Goal: Transaction & Acquisition: Purchase product/service

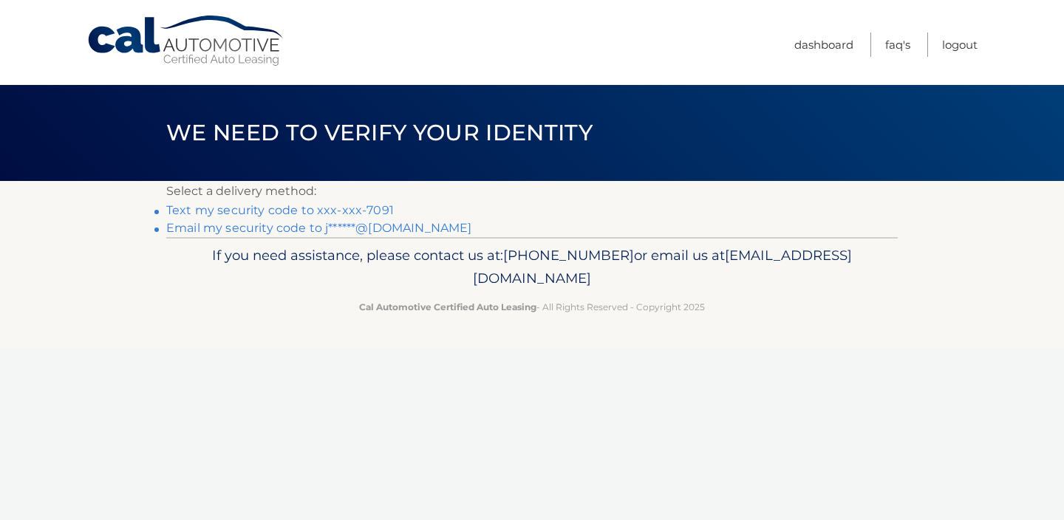
click at [260, 231] on link "Email my security code to j******@gmail.com" at bounding box center [319, 228] width 306 height 14
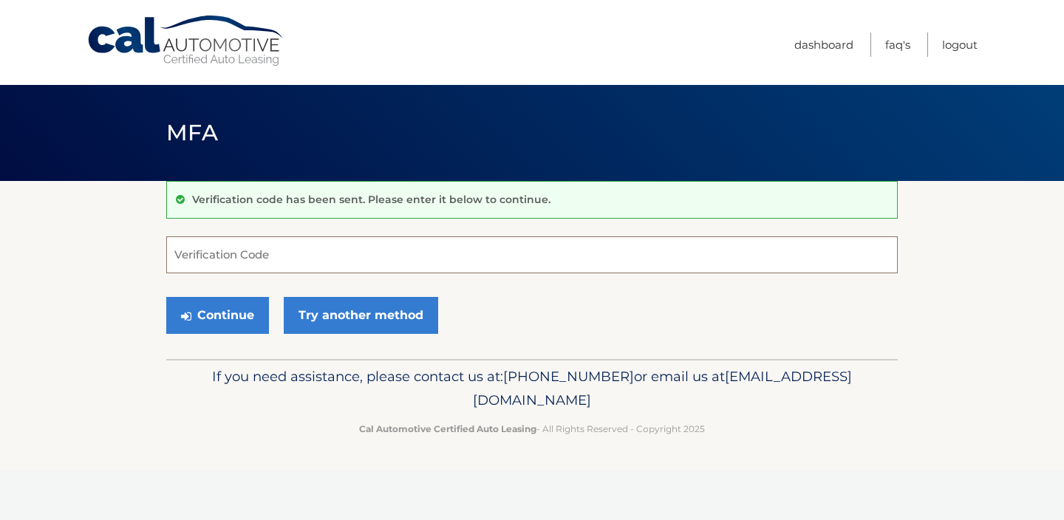
click at [238, 249] on input "Verification Code" at bounding box center [532, 255] width 732 height 37
paste input "513881"
type input "513881"
click at [214, 307] on button "Continue" at bounding box center [217, 315] width 103 height 37
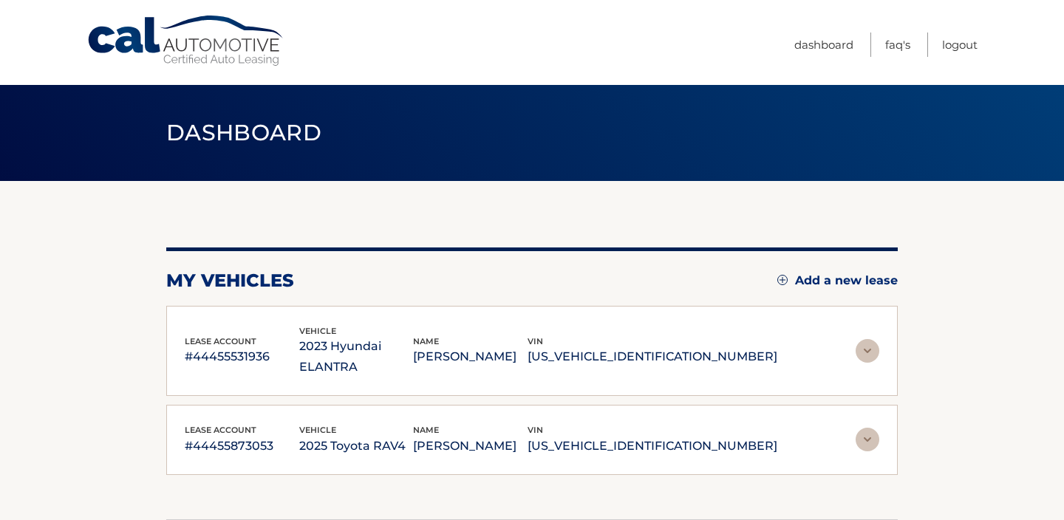
click at [872, 342] on img at bounding box center [868, 351] width 24 height 24
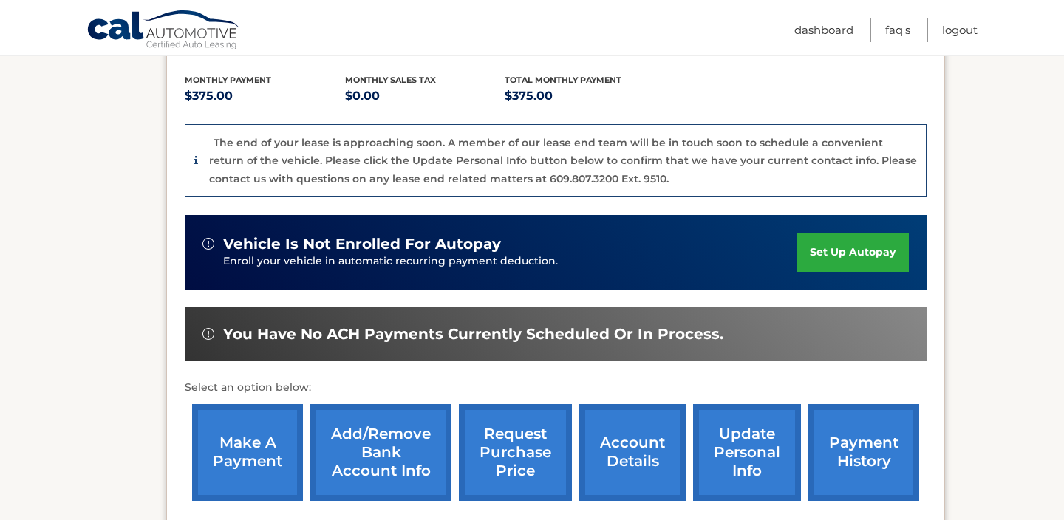
scroll to position [325, 0]
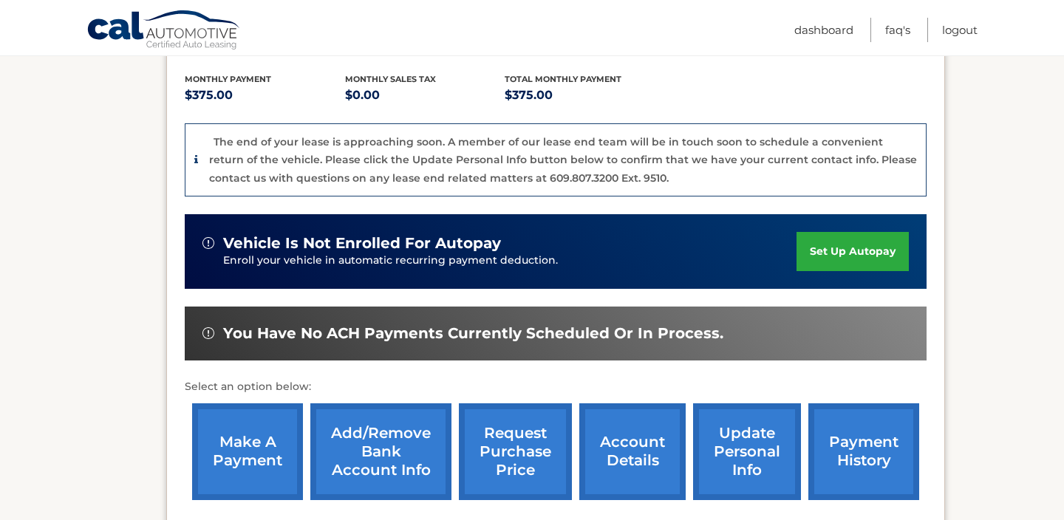
click at [250, 420] on link "make a payment" at bounding box center [247, 452] width 111 height 97
click at [245, 423] on link "make a payment" at bounding box center [247, 452] width 111 height 97
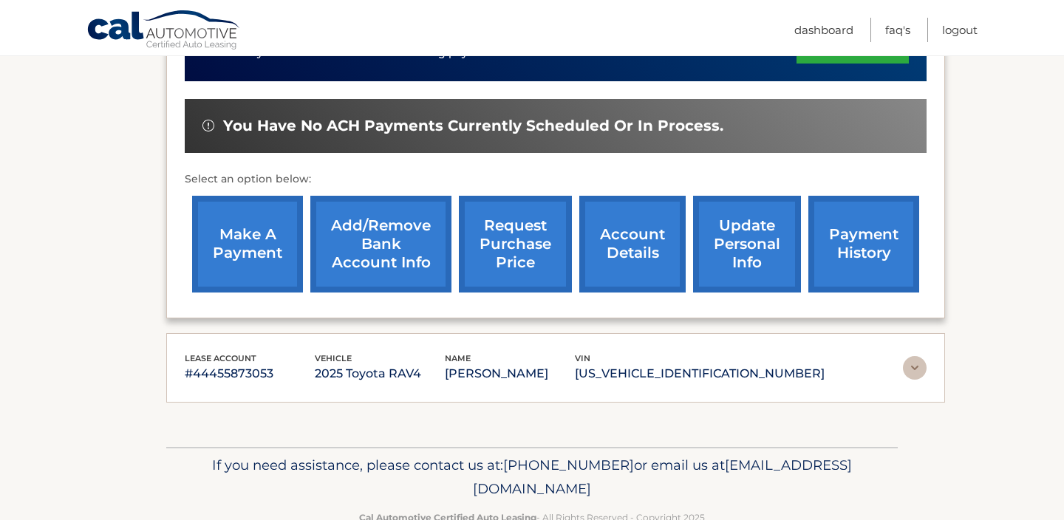
scroll to position [550, 0]
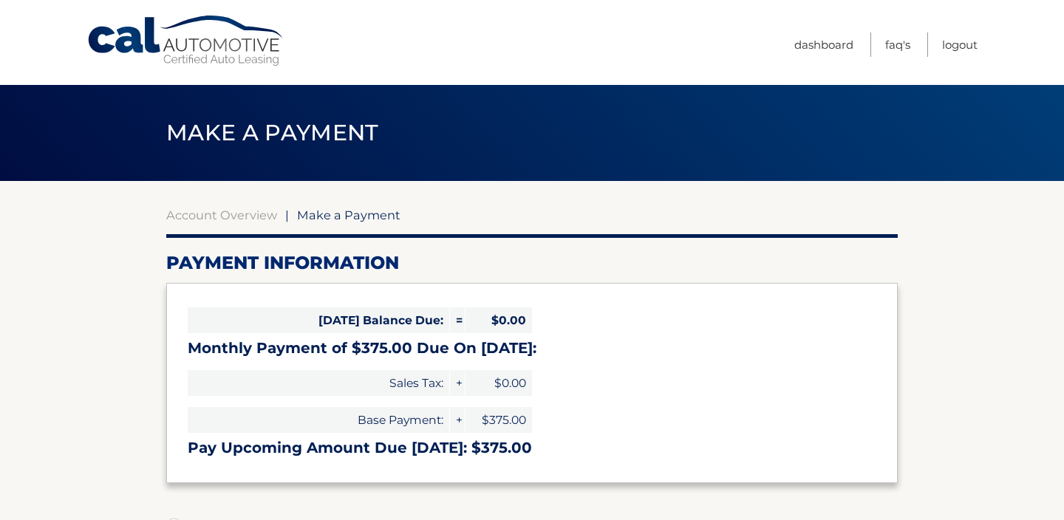
select select "YjBkYTUwNWQtM2I5OS00ZTRkLWIyMTgtYTJmNTBiMTk1ODMy"
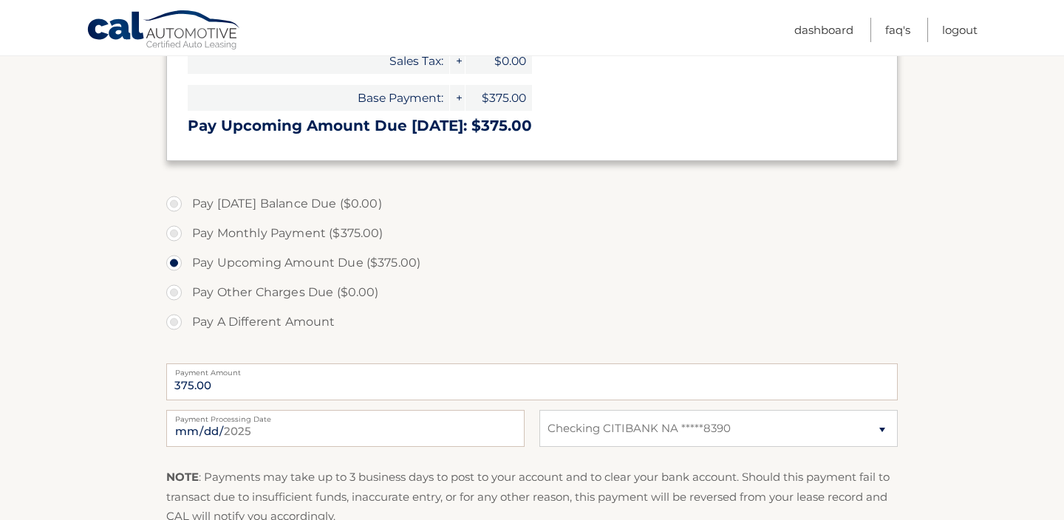
scroll to position [325, 0]
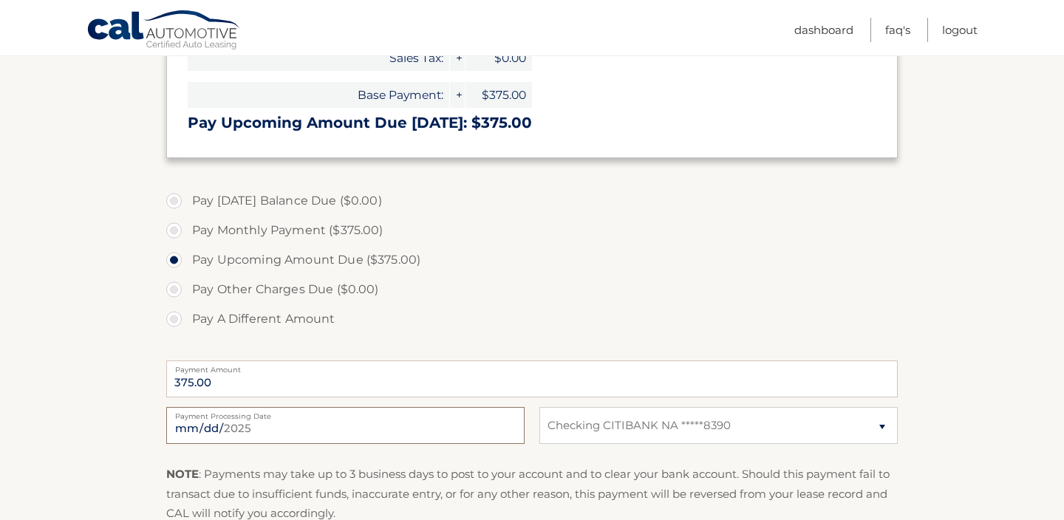
click at [251, 424] on input "[DATE]" at bounding box center [345, 425] width 359 height 37
type input "[DATE]"
click at [95, 392] on section "Account Overview | Make a Payment Payment Information [DATE] Balance Due: = $0.…" at bounding box center [532, 237] width 1064 height 763
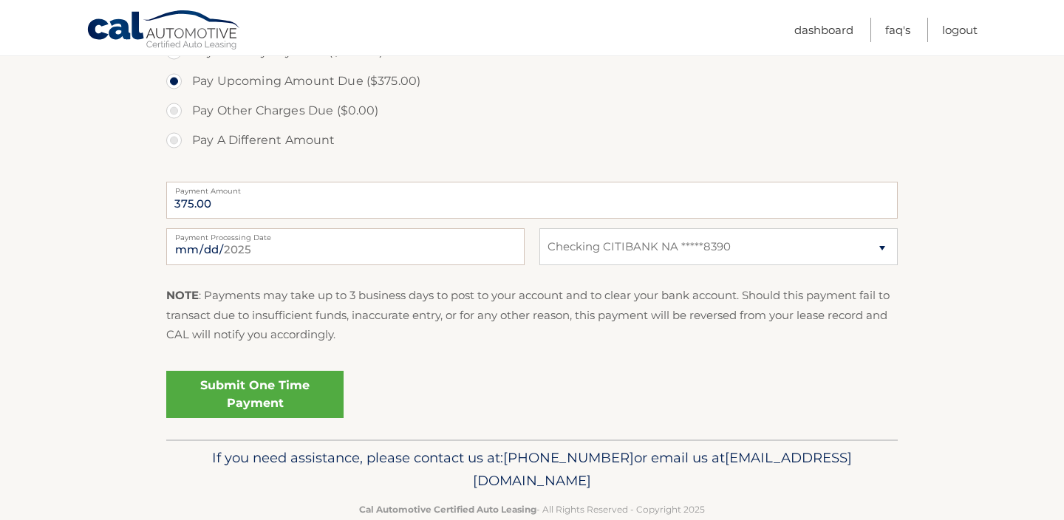
scroll to position [532, 0]
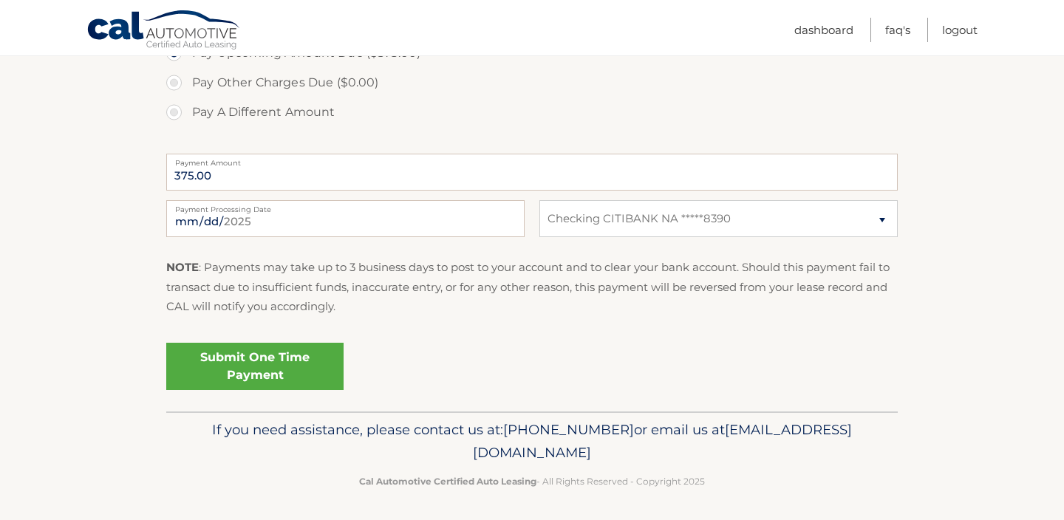
click at [214, 369] on link "Submit One Time Payment" at bounding box center [254, 366] width 177 height 47
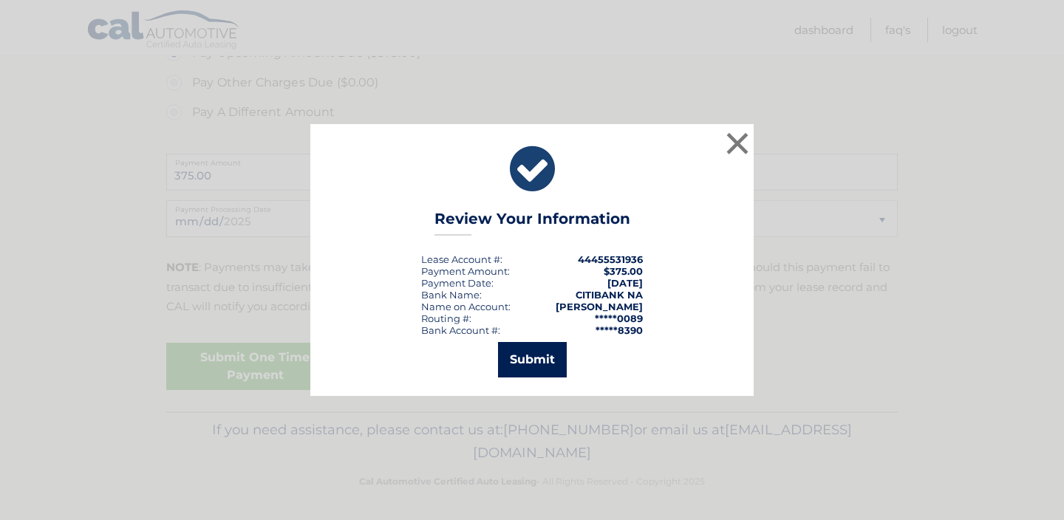
click at [529, 362] on button "Submit" at bounding box center [532, 359] width 69 height 35
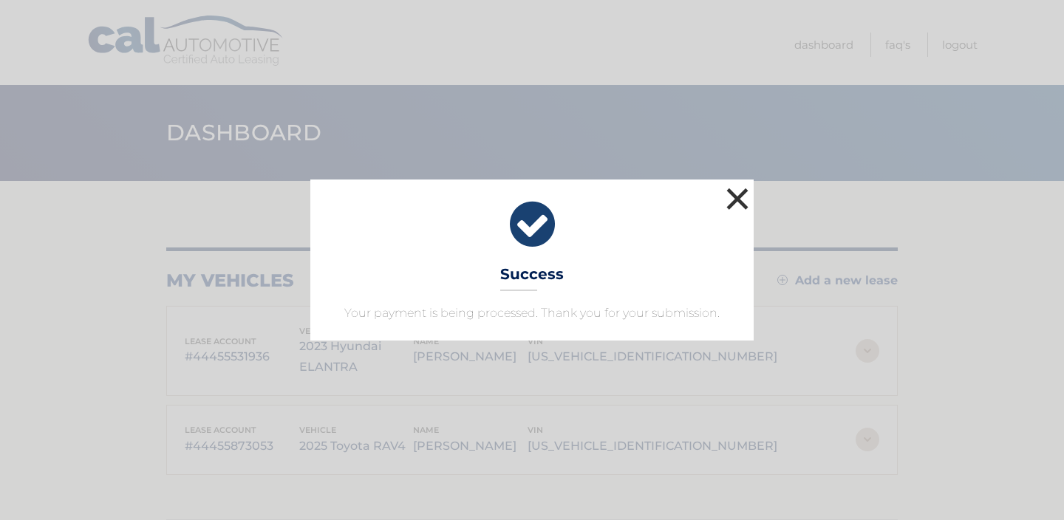
click at [735, 197] on button "×" at bounding box center [738, 199] width 30 height 30
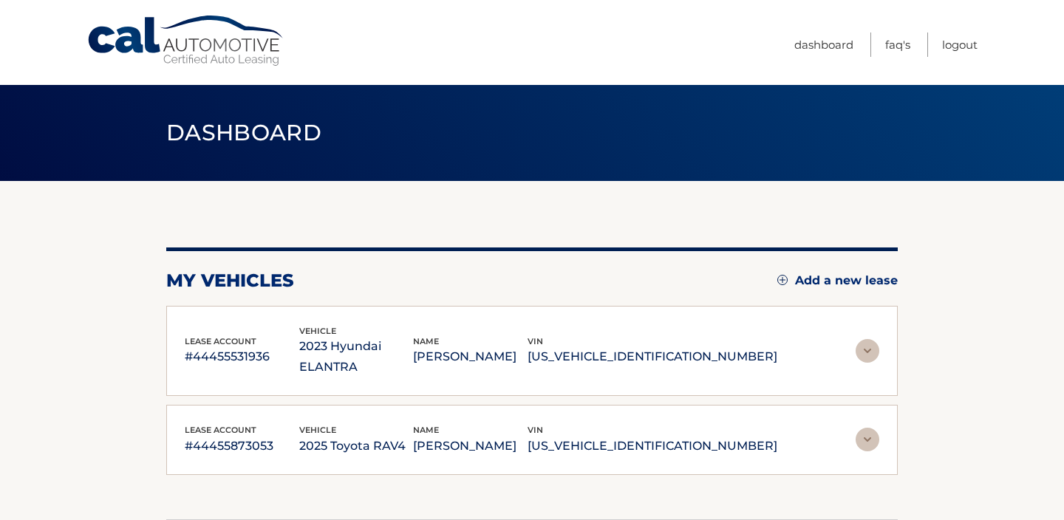
click at [871, 339] on img at bounding box center [868, 351] width 24 height 24
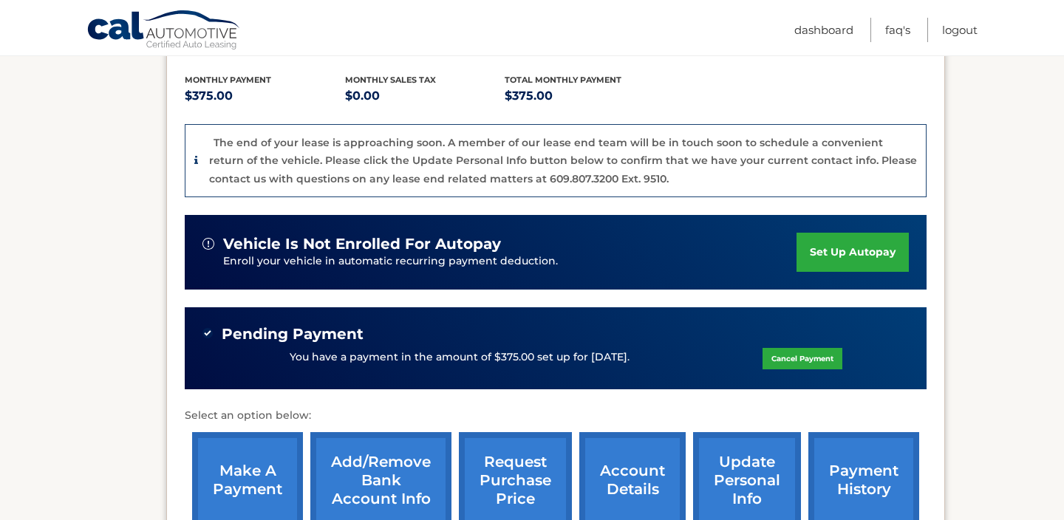
scroll to position [325, 0]
